Goal: Task Accomplishment & Management: Manage account settings

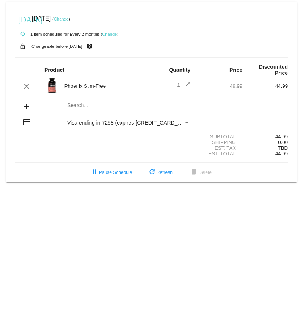
click at [69, 19] on link "Change" at bounding box center [61, 19] width 15 height 5
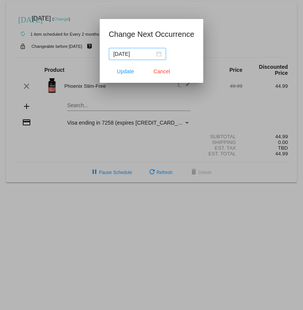
click at [158, 54] on div "[DATE]" at bounding box center [138, 54] width 48 height 8
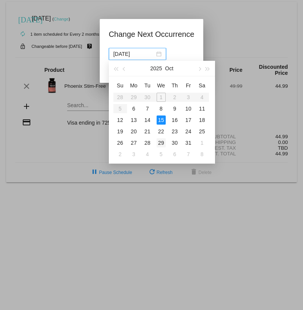
click at [162, 143] on div "29" at bounding box center [161, 142] width 9 height 9
type input "[DATE]"
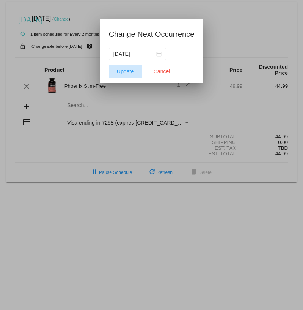
click at [131, 73] on span "Update" at bounding box center [125, 71] width 17 height 6
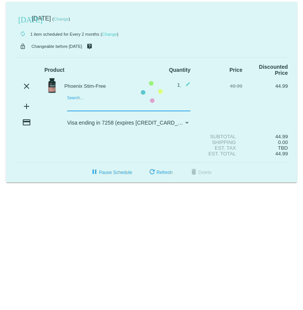
click at [74, 108] on mat-card "[DATE] [DATE] ( Change ) autorenew 1 item scheduled for Every 2 months ( Change…" at bounding box center [151, 92] width 291 height 180
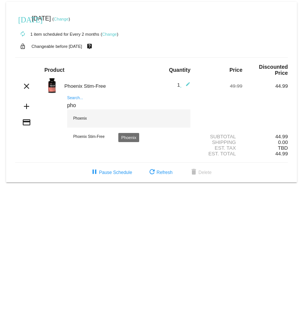
type input "pho"
click at [83, 121] on div "Phoenix" at bounding box center [128, 118] width 123 height 18
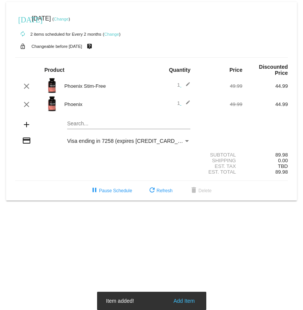
click at [185, 84] on mat-icon "edit" at bounding box center [186, 86] width 9 height 9
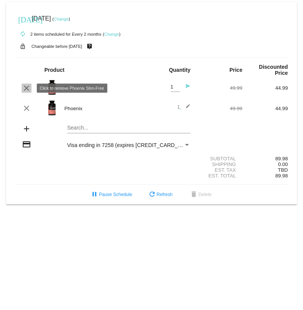
click at [26, 87] on mat-icon "clear" at bounding box center [26, 88] width 9 height 9
